Goal: Information Seeking & Learning: Learn about a topic

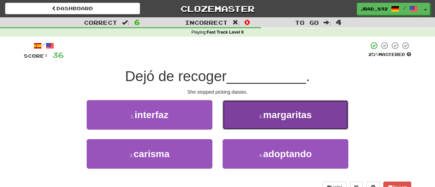
click at [259, 120] on button "2 . margaritas" at bounding box center [286, 115] width 126 height 30
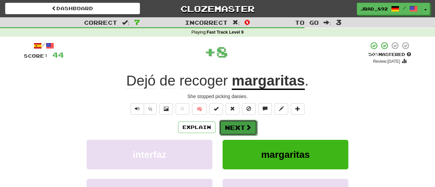
click at [240, 125] on button "Next" at bounding box center [238, 128] width 38 height 16
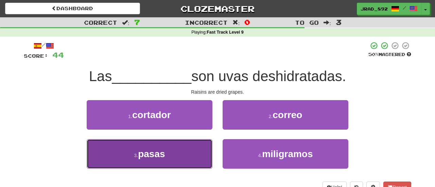
click at [149, 152] on span "pasas" at bounding box center [151, 154] width 27 height 11
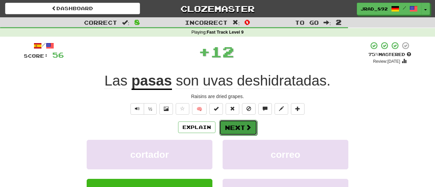
click at [228, 127] on button "Next" at bounding box center [238, 128] width 38 height 16
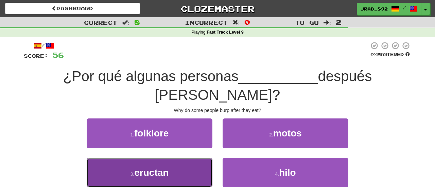
click at [151, 169] on span "eructan" at bounding box center [151, 173] width 34 height 11
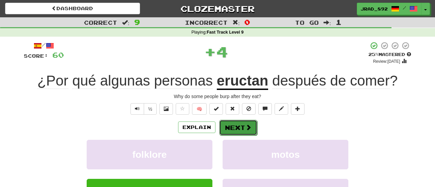
click at [240, 129] on button "Next" at bounding box center [238, 128] width 38 height 16
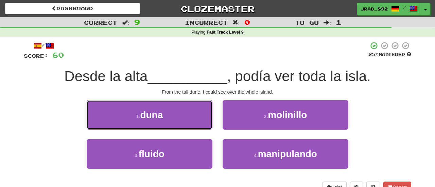
drag, startPoint x: 139, startPoint y: 115, endPoint x: 143, endPoint y: 116, distance: 4.4
click at [139, 115] on small "1 ." at bounding box center [138, 116] width 4 height 5
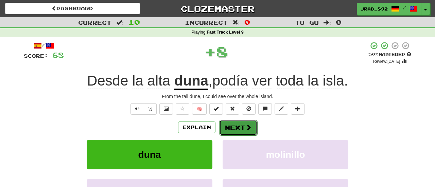
click at [238, 125] on button "Next" at bounding box center [238, 128] width 38 height 16
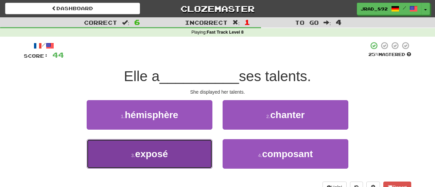
click at [177, 155] on button "3 . exposé" at bounding box center [150, 154] width 126 height 30
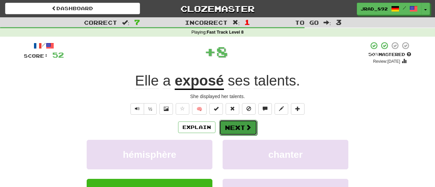
click at [221, 132] on button "Next" at bounding box center [238, 128] width 38 height 16
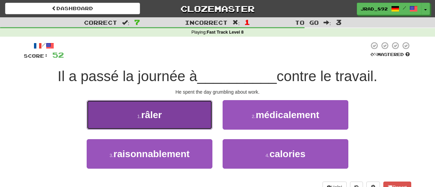
click at [180, 121] on button "1 . râler" at bounding box center [150, 115] width 126 height 30
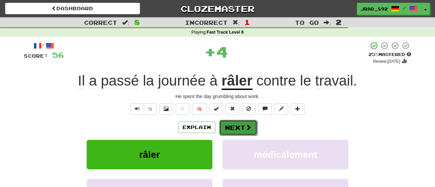
click at [244, 129] on button "Next" at bounding box center [238, 128] width 38 height 16
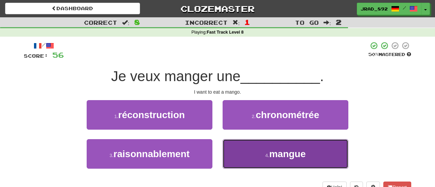
click at [260, 152] on button "4 . mangue" at bounding box center [286, 154] width 126 height 30
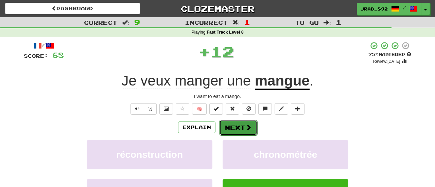
click at [241, 128] on button "Next" at bounding box center [238, 128] width 38 height 16
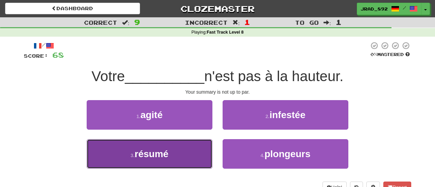
click at [161, 164] on button "3 . résumé" at bounding box center [150, 154] width 126 height 30
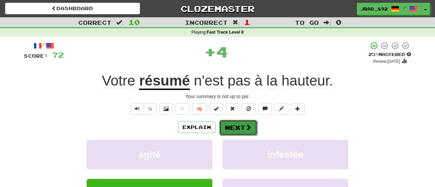
click at [227, 128] on button "Next" at bounding box center [238, 128] width 38 height 16
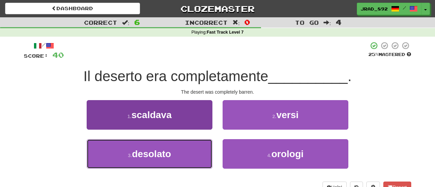
drag, startPoint x: 155, startPoint y: 155, endPoint x: 167, endPoint y: 151, distance: 12.3
click at [155, 156] on span "desolato" at bounding box center [151, 154] width 39 height 11
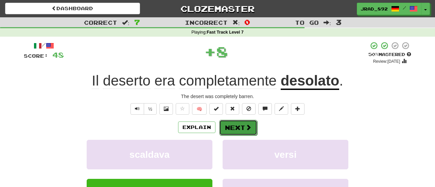
click at [236, 128] on button "Next" at bounding box center [238, 128] width 38 height 16
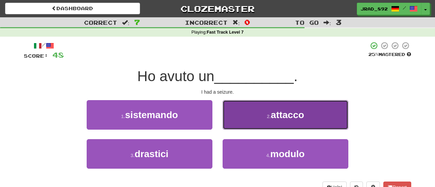
click at [271, 123] on button "2 . attacco" at bounding box center [286, 115] width 126 height 30
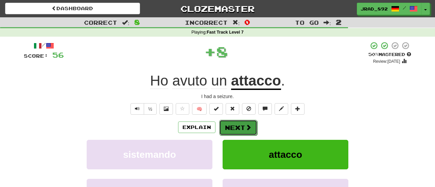
click at [241, 126] on button "Next" at bounding box center [238, 128] width 38 height 16
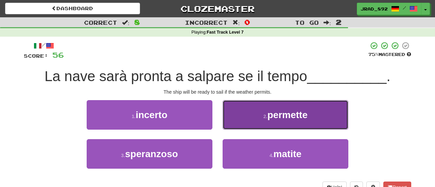
click at [280, 115] on span "permette" at bounding box center [288, 115] width 40 height 11
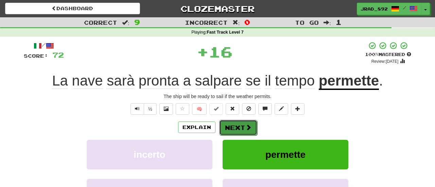
click at [246, 126] on span at bounding box center [249, 128] width 6 height 6
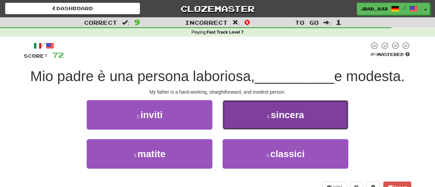
click at [262, 116] on button "2 . sincera" at bounding box center [286, 115] width 126 height 30
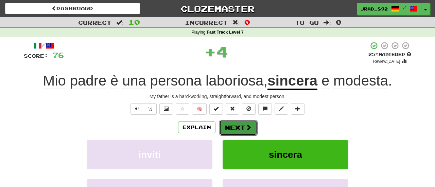
click at [246, 125] on span at bounding box center [249, 128] width 6 height 6
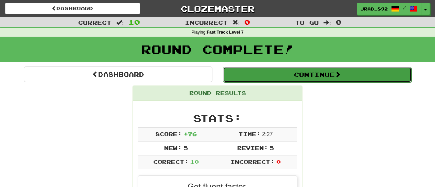
click at [278, 77] on button "Continue" at bounding box center [317, 75] width 189 height 16
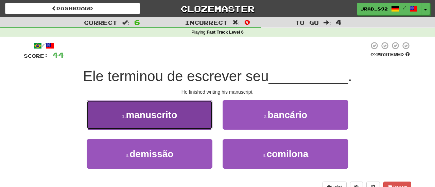
click at [177, 126] on button "1 . manuscrito" at bounding box center [150, 115] width 126 height 30
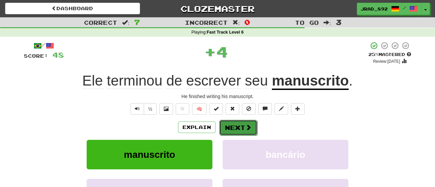
click at [229, 125] on button "Next" at bounding box center [238, 128] width 38 height 16
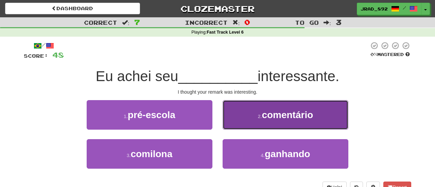
click at [263, 121] on button "2 . comentário" at bounding box center [286, 115] width 126 height 30
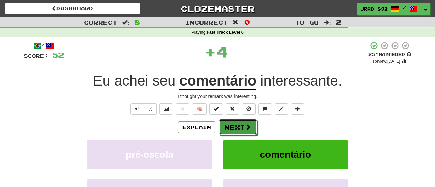
drag, startPoint x: 239, startPoint y: 126, endPoint x: 239, endPoint y: 118, distance: 8.2
click at [239, 126] on button "Next" at bounding box center [238, 128] width 38 height 16
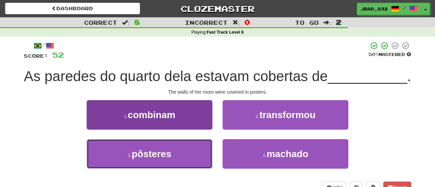
click at [177, 169] on button "3 . pôsteres" at bounding box center [150, 154] width 126 height 30
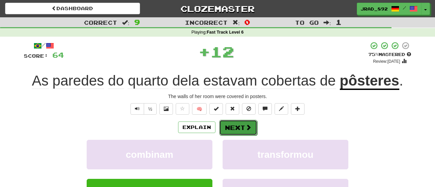
click at [234, 130] on button "Next" at bounding box center [238, 128] width 38 height 16
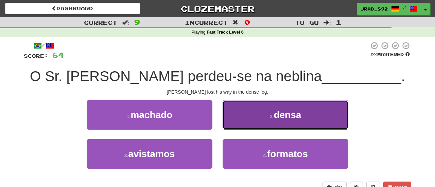
click at [272, 121] on button "2 . densa" at bounding box center [286, 115] width 126 height 30
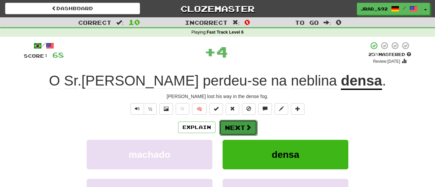
click at [239, 125] on button "Next" at bounding box center [238, 128] width 38 height 16
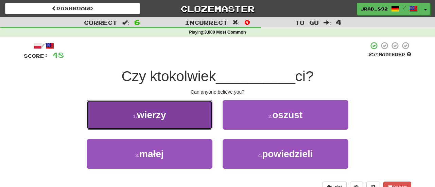
click at [185, 128] on button "1 . wierzy" at bounding box center [150, 115] width 126 height 30
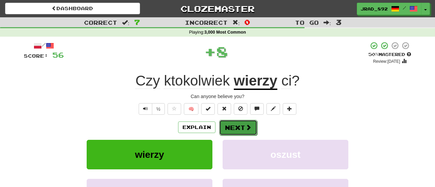
click at [234, 129] on button "Next" at bounding box center [238, 128] width 38 height 16
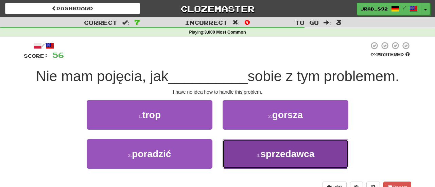
click at [274, 154] on span "sprzedawca" at bounding box center [288, 154] width 54 height 11
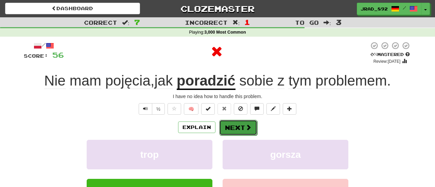
click at [243, 131] on button "Next" at bounding box center [238, 128] width 38 height 16
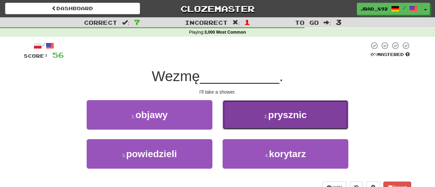
click at [266, 117] on small "2 ." at bounding box center [266, 116] width 4 height 5
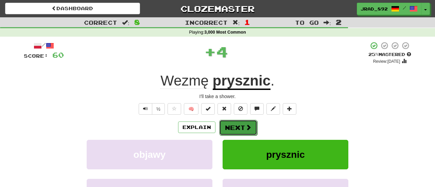
click at [246, 128] on span at bounding box center [249, 128] width 6 height 6
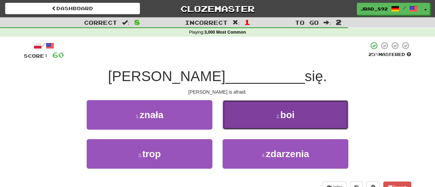
click at [269, 114] on button "2 . boi" at bounding box center [286, 115] width 126 height 30
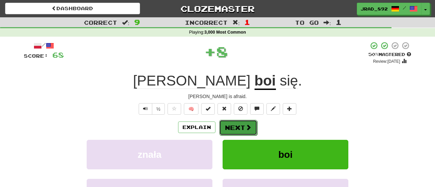
click at [241, 130] on button "Next" at bounding box center [238, 128] width 38 height 16
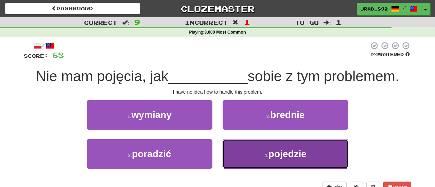
click at [293, 162] on button "4 . pojedzie" at bounding box center [286, 154] width 126 height 30
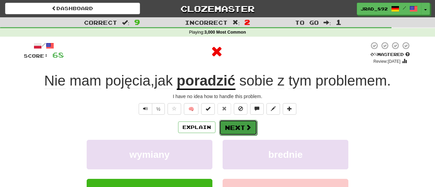
click at [238, 125] on button "Next" at bounding box center [238, 128] width 38 height 16
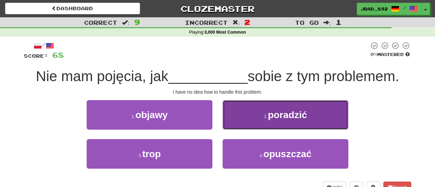
click at [272, 120] on button "2 . poradzić" at bounding box center [286, 115] width 126 height 30
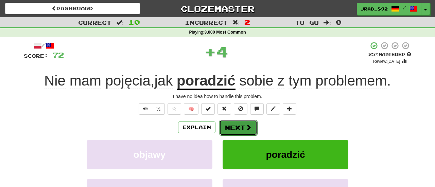
click at [242, 127] on button "Next" at bounding box center [238, 128] width 38 height 16
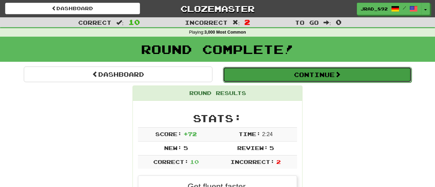
click at [284, 77] on button "Continue" at bounding box center [317, 75] width 189 height 16
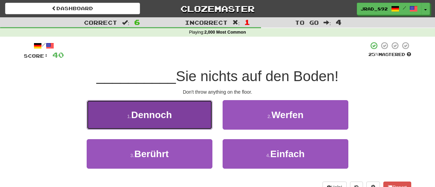
click at [169, 122] on button "1 . Dennoch" at bounding box center [150, 115] width 126 height 30
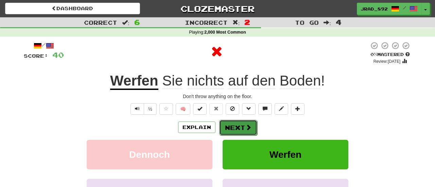
click at [235, 130] on button "Next" at bounding box center [238, 128] width 38 height 16
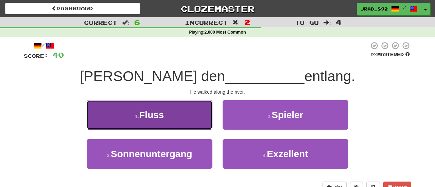
click at [177, 118] on button "1 . Fluss" at bounding box center [150, 115] width 126 height 30
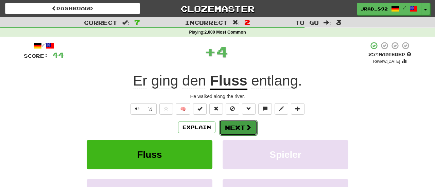
click at [238, 123] on button "Next" at bounding box center [238, 128] width 38 height 16
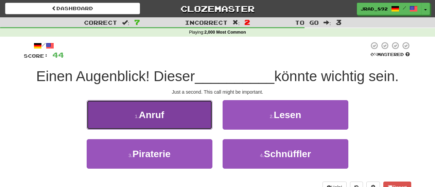
click at [164, 111] on span "Anruf" at bounding box center [152, 115] width 26 height 11
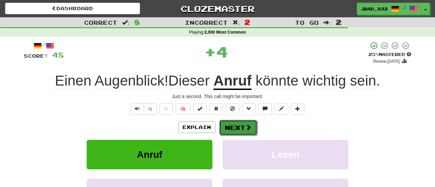
click at [242, 126] on button "Next" at bounding box center [238, 128] width 38 height 16
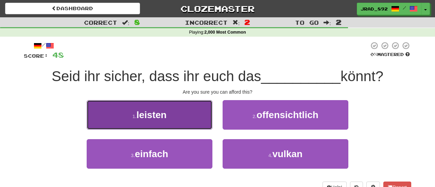
click at [172, 116] on button "1 . leisten" at bounding box center [150, 115] width 126 height 30
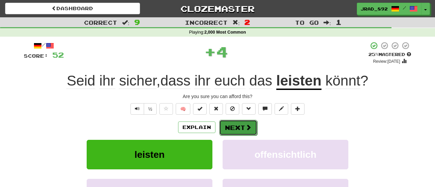
click at [236, 127] on button "Next" at bounding box center [238, 128] width 38 height 16
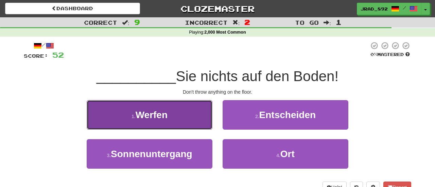
click at [177, 121] on button "1 . Werfen" at bounding box center [150, 115] width 126 height 30
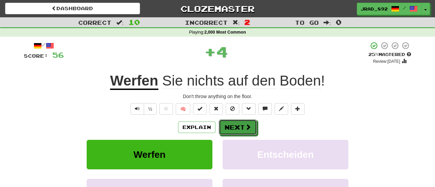
drag, startPoint x: 228, startPoint y: 128, endPoint x: 271, endPoint y: 41, distance: 97.2
click at [228, 128] on button "Next" at bounding box center [238, 128] width 38 height 16
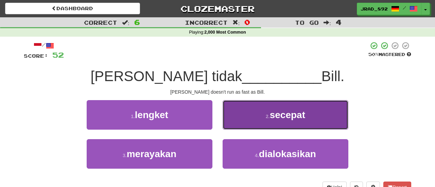
click at [250, 119] on button "2 . secepat" at bounding box center [286, 115] width 126 height 30
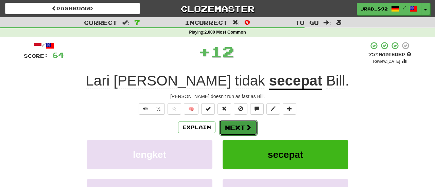
click at [236, 127] on button "Next" at bounding box center [238, 128] width 38 height 16
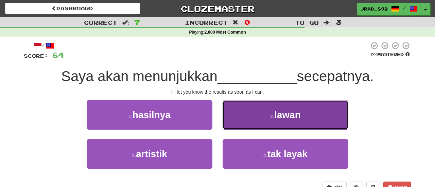
click at [253, 116] on button "2 . lawan" at bounding box center [286, 115] width 126 height 30
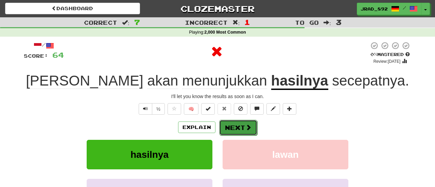
click at [238, 122] on button "Next" at bounding box center [238, 128] width 38 height 16
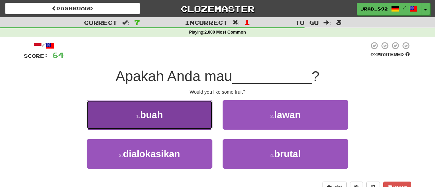
click at [166, 123] on button "1 . buah" at bounding box center [150, 115] width 126 height 30
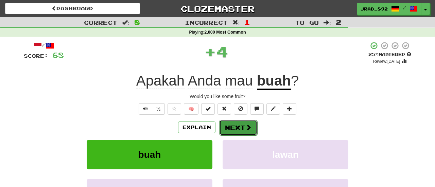
click at [228, 128] on button "Next" at bounding box center [238, 128] width 38 height 16
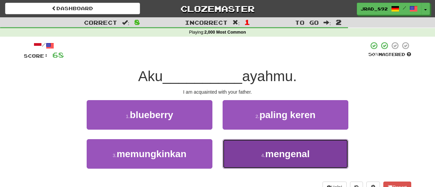
click at [259, 148] on button "4 . mengenal" at bounding box center [286, 154] width 126 height 30
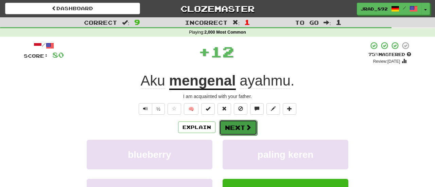
click at [237, 128] on button "Next" at bounding box center [238, 128] width 38 height 16
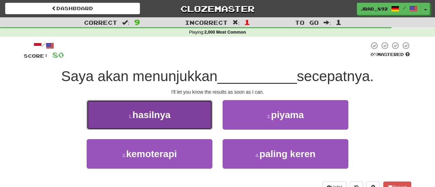
click at [190, 108] on button "1 . hasilnya" at bounding box center [150, 115] width 126 height 30
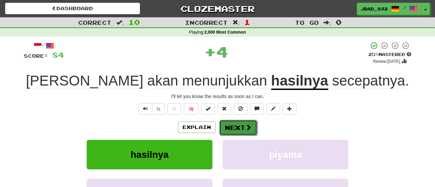
click at [235, 130] on button "Next" at bounding box center [238, 128] width 38 height 16
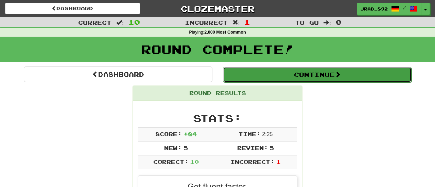
click at [295, 76] on button "Continue" at bounding box center [317, 75] width 189 height 16
